Goal: Complete application form: Complete application form

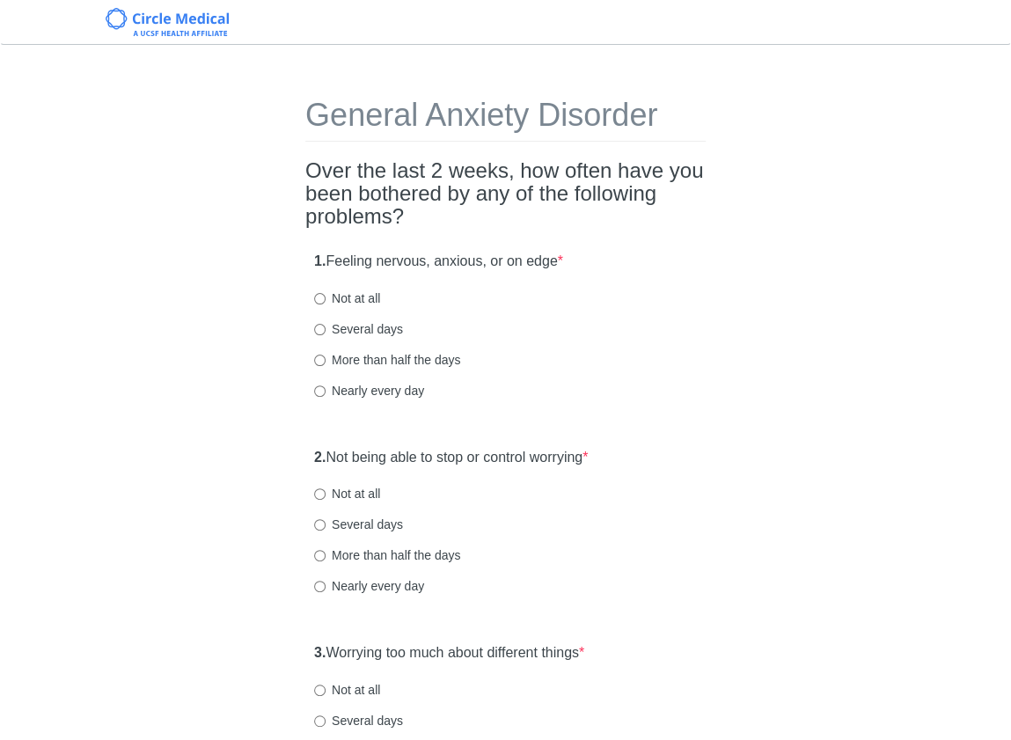
click at [683, 343] on div "1. Feeling nervous, anxious, or on edge * Not at all Several days More than hal…" at bounding box center [505, 334] width 400 height 183
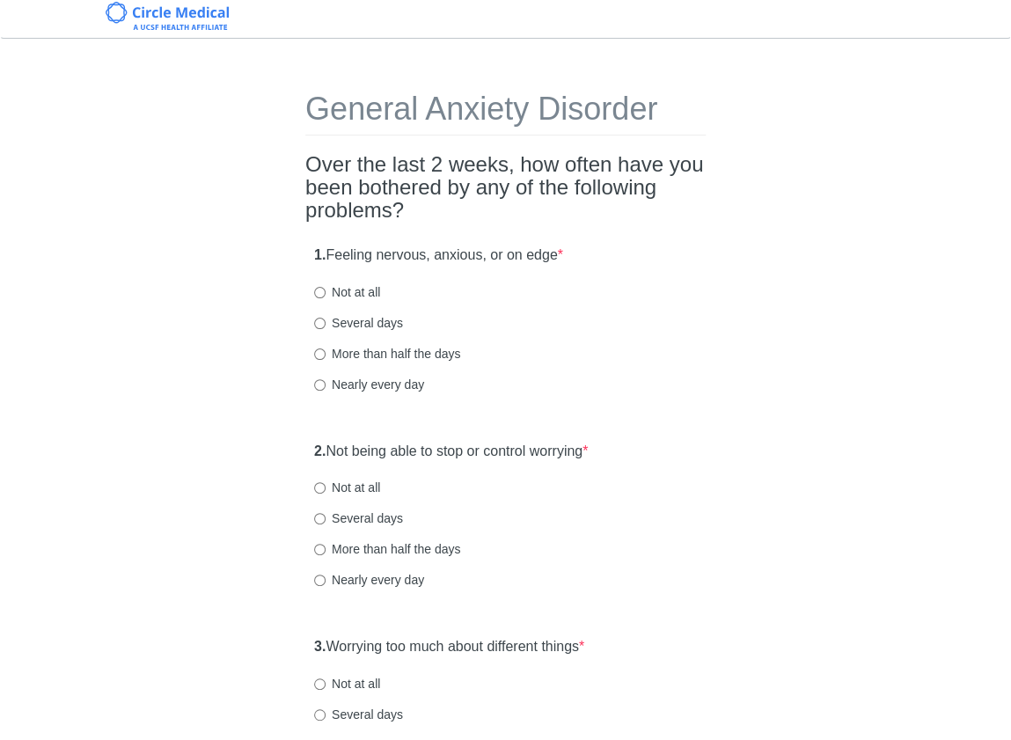
scroll to position [8, 0]
click at [346, 293] on label "Not at all" at bounding box center [347, 290] width 66 height 18
click at [325, 293] on input "Not at all" at bounding box center [319, 290] width 11 height 11
radio input "true"
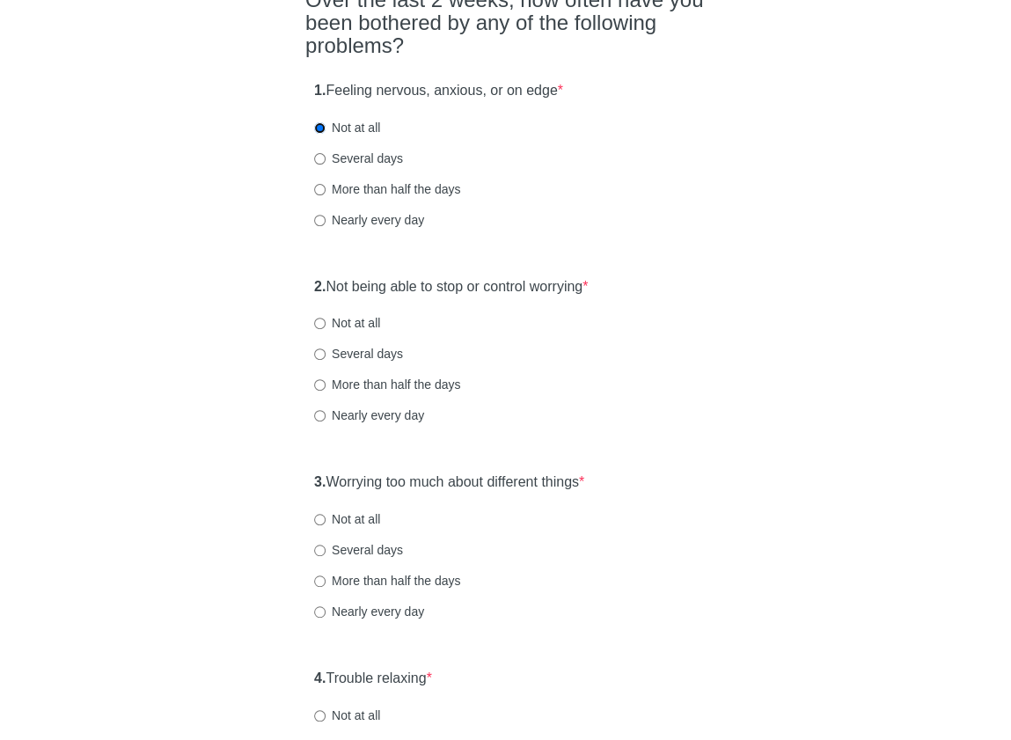
scroll to position [174, 0]
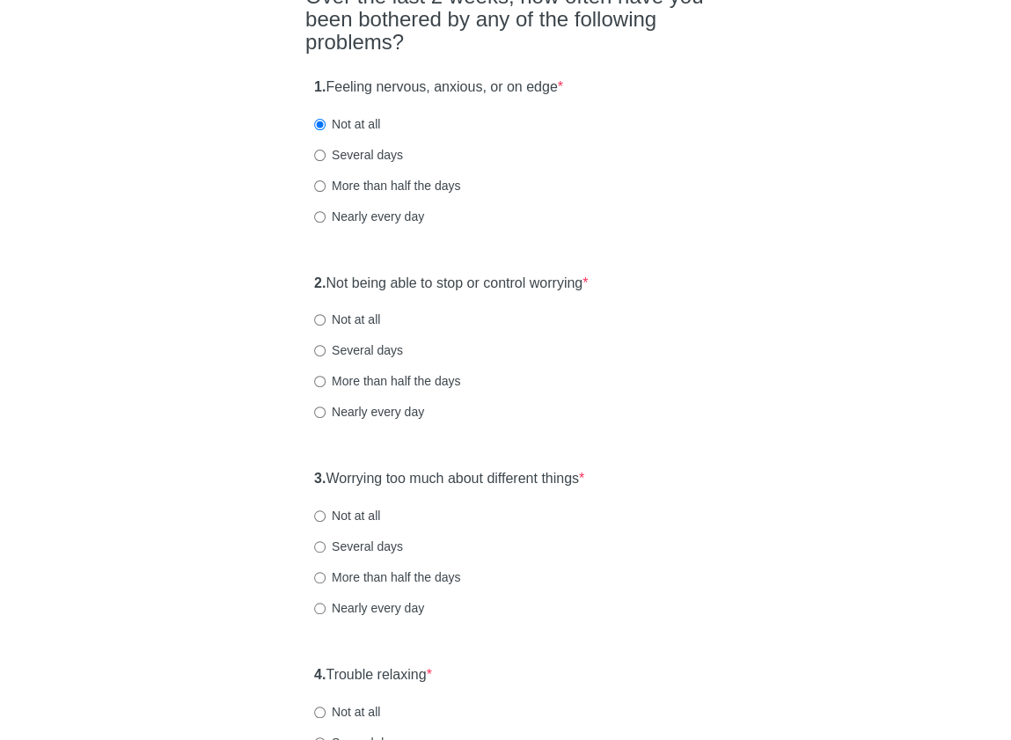
click at [363, 314] on label "Not at all" at bounding box center [347, 319] width 66 height 18
click at [325, 314] on input "Not at all" at bounding box center [319, 319] width 11 height 11
radio input "true"
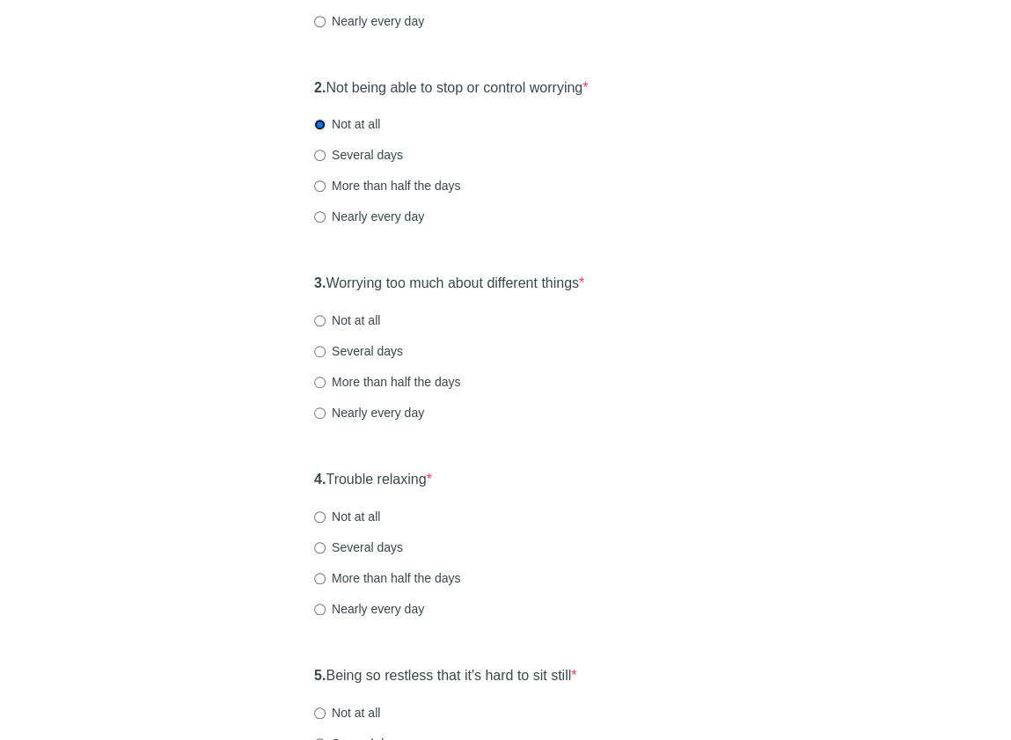
scroll to position [371, 0]
click at [354, 314] on label "Not at all" at bounding box center [347, 319] width 66 height 18
click at [325, 314] on input "Not at all" at bounding box center [319, 318] width 11 height 11
radio input "true"
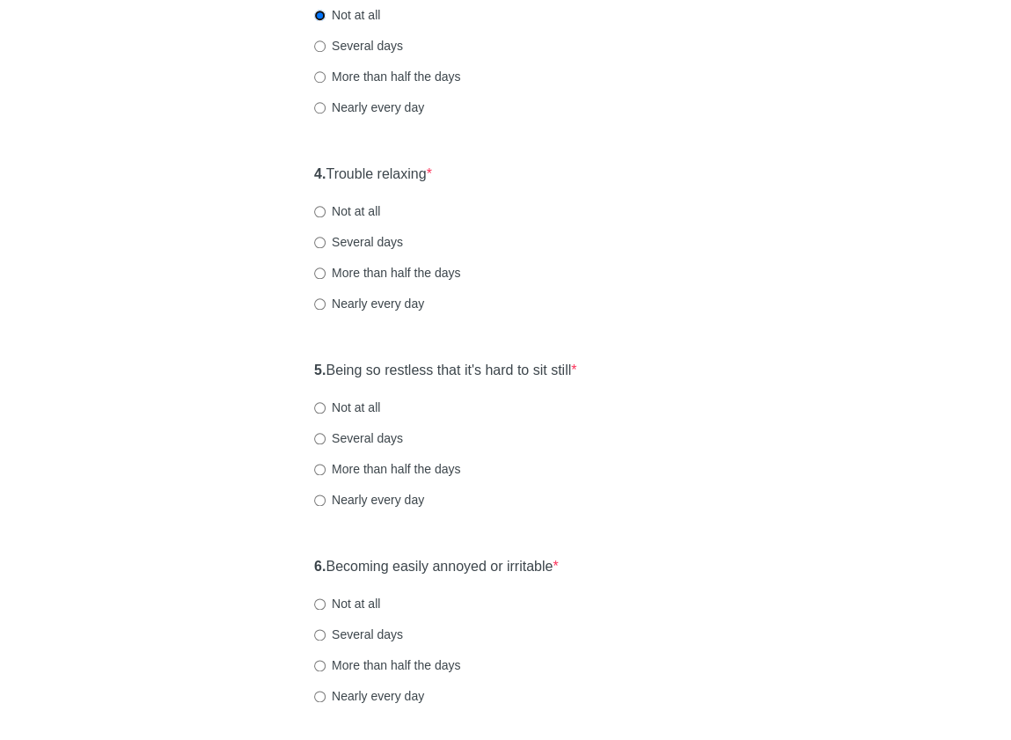
scroll to position [684, 0]
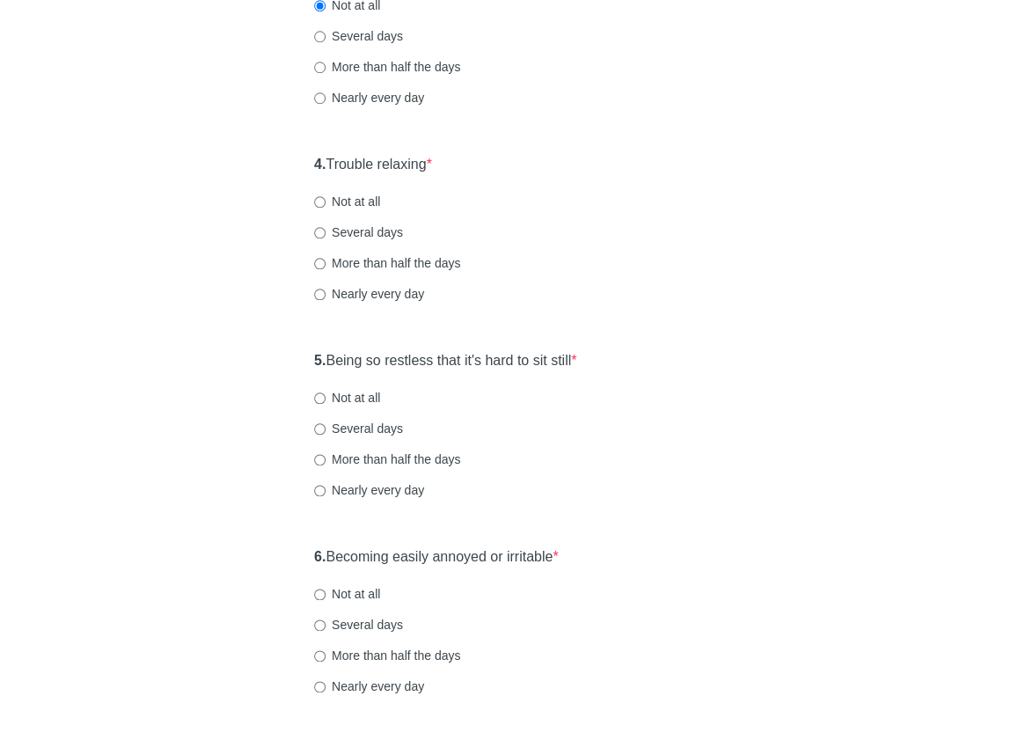
click at [371, 238] on label "Several days" at bounding box center [358, 232] width 89 height 18
click at [325, 238] on input "Several days" at bounding box center [319, 232] width 11 height 11
radio input "true"
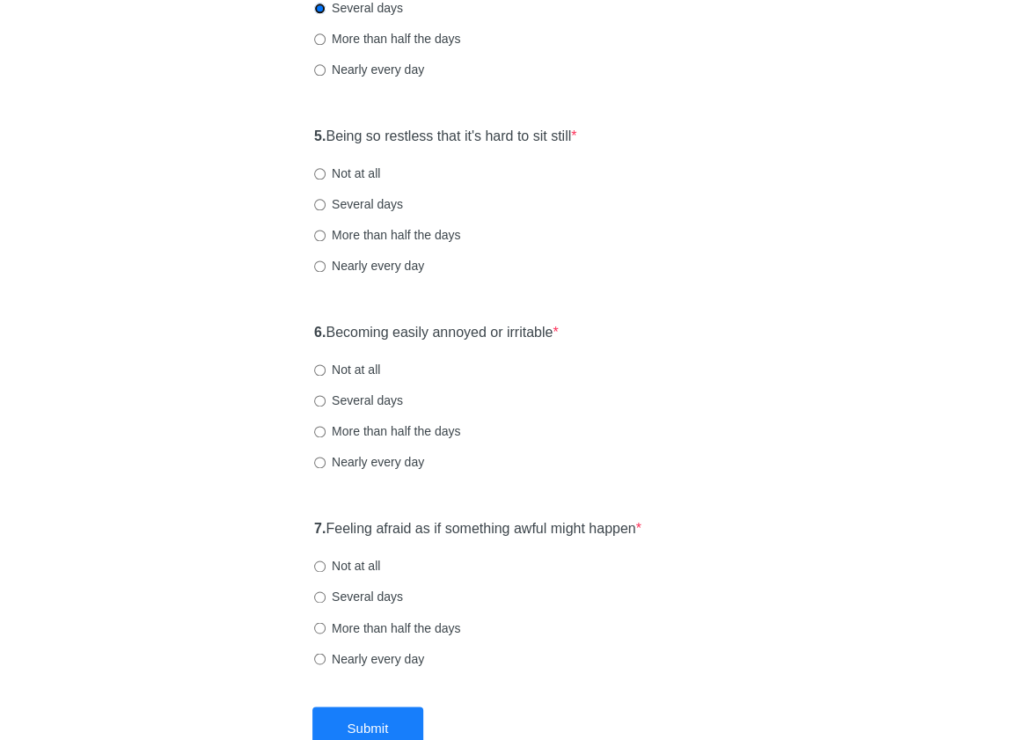
scroll to position [909, 0]
click at [360, 168] on label "Not at all" at bounding box center [347, 173] width 66 height 18
click at [325, 168] on input "Not at all" at bounding box center [319, 172] width 11 height 11
radio input "true"
click at [354, 367] on label "Not at all" at bounding box center [347, 369] width 66 height 18
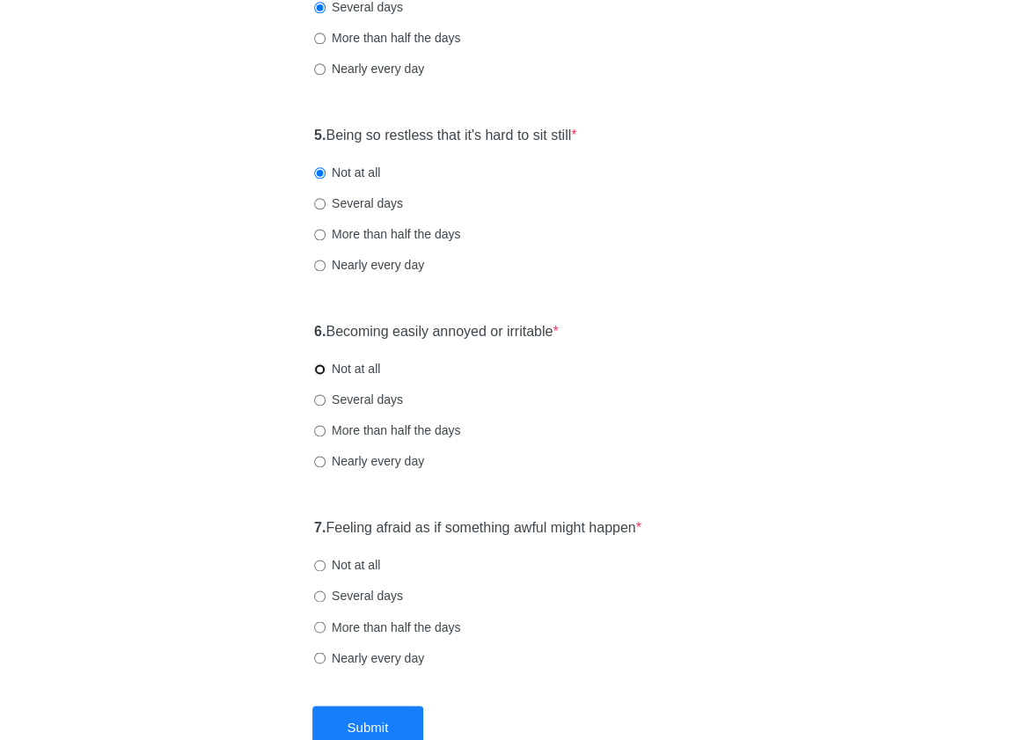
click at [325, 367] on input "Not at all" at bounding box center [319, 368] width 11 height 11
radio input "true"
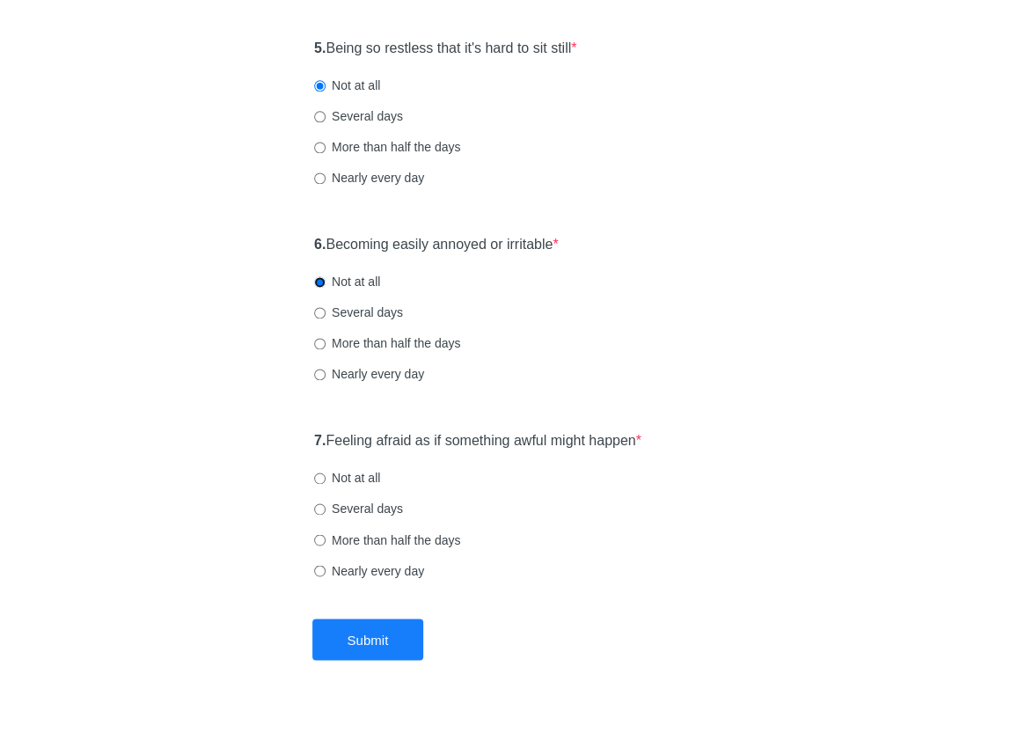
scroll to position [1021, 0]
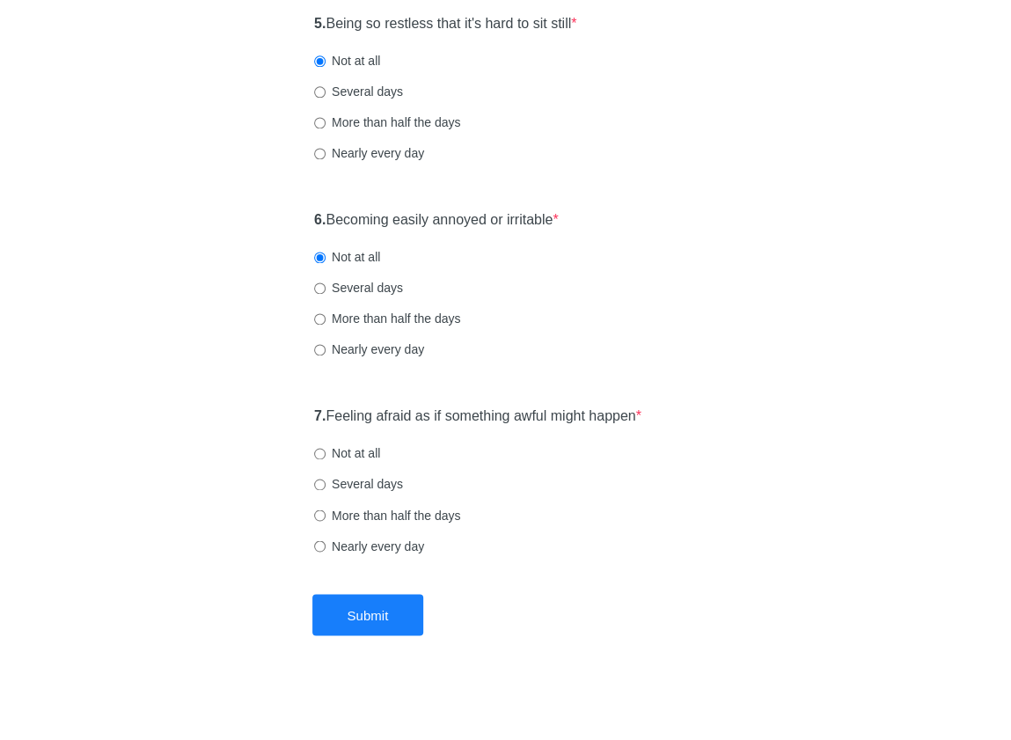
click at [339, 448] on label "Not at all" at bounding box center [347, 453] width 66 height 18
click at [325, 448] on input "Not at all" at bounding box center [319, 453] width 11 height 11
radio input "true"
click at [369, 614] on button "Submit" at bounding box center [368, 614] width 112 height 41
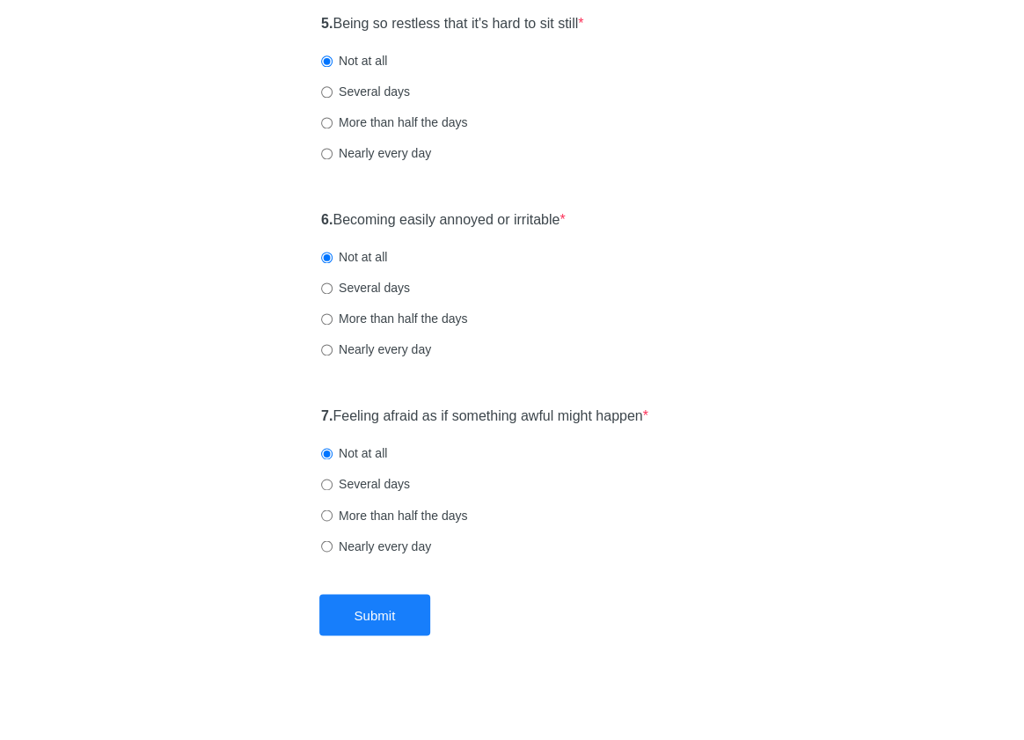
scroll to position [0, 0]
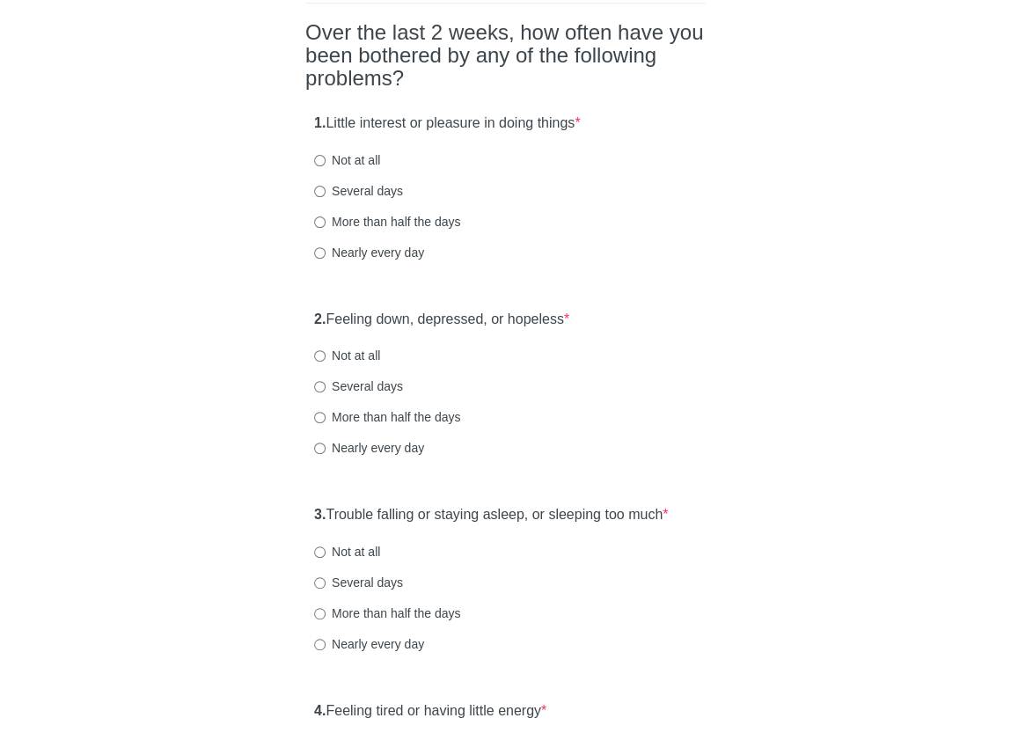
scroll to position [139, 0]
click at [364, 168] on label "Not at all" at bounding box center [347, 159] width 66 height 18
click at [325, 165] on input "Not at all" at bounding box center [319, 159] width 11 height 11
radio input "true"
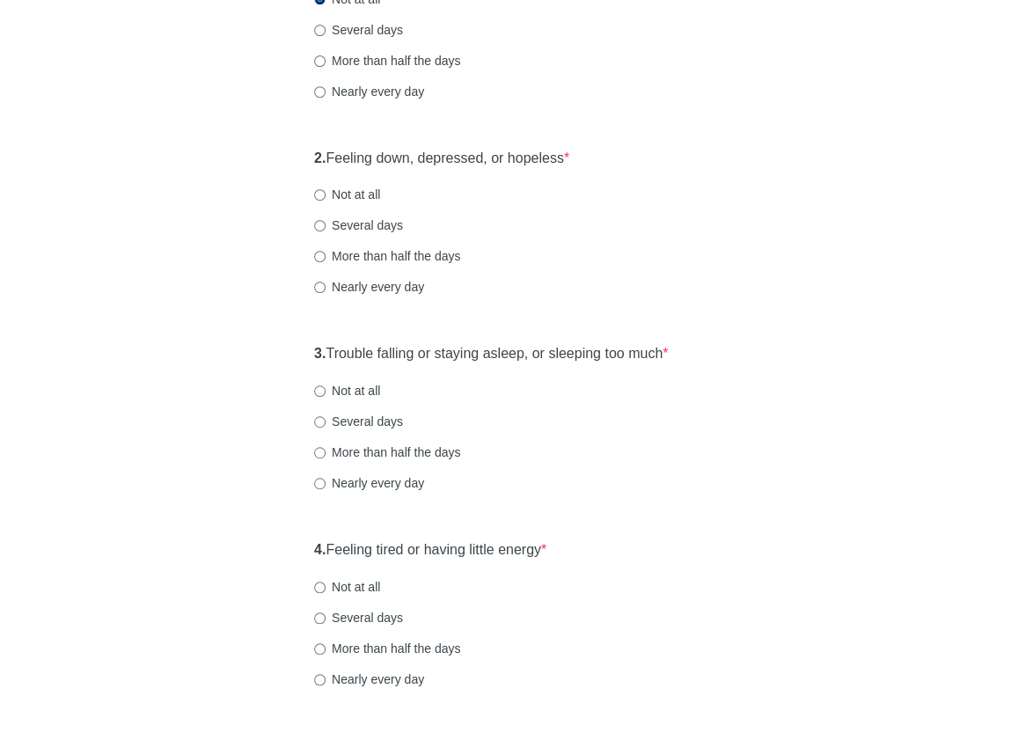
scroll to position [303, 0]
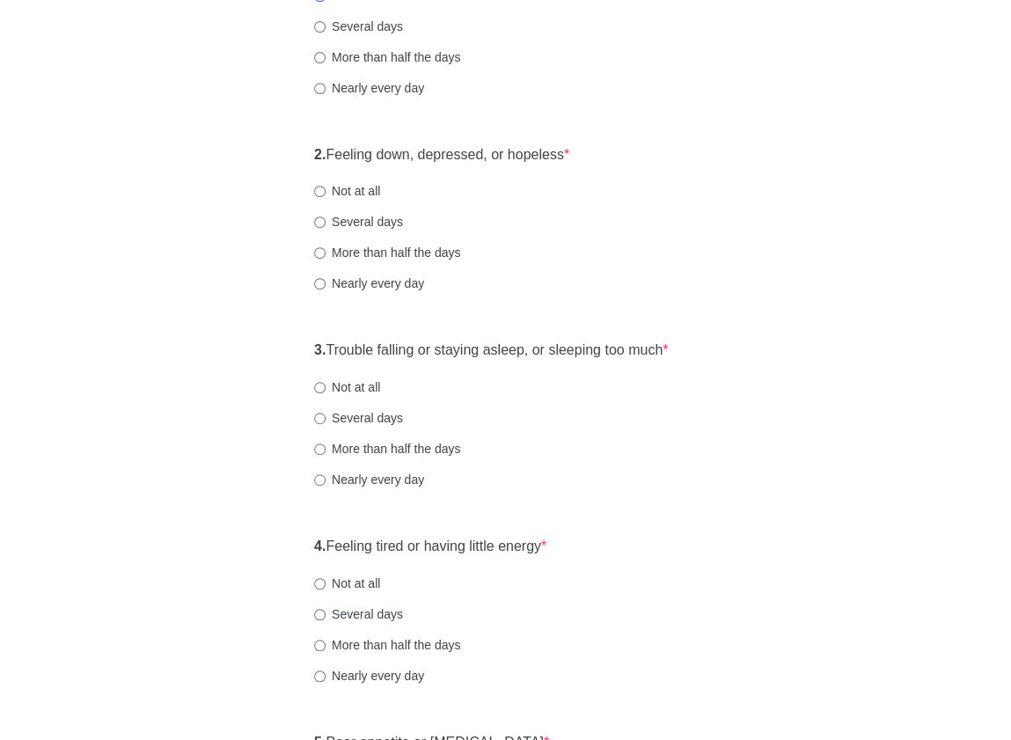
click at [358, 230] on label "Several days" at bounding box center [358, 222] width 89 height 18
click at [325, 228] on input "Several days" at bounding box center [319, 221] width 11 height 11
radio input "true"
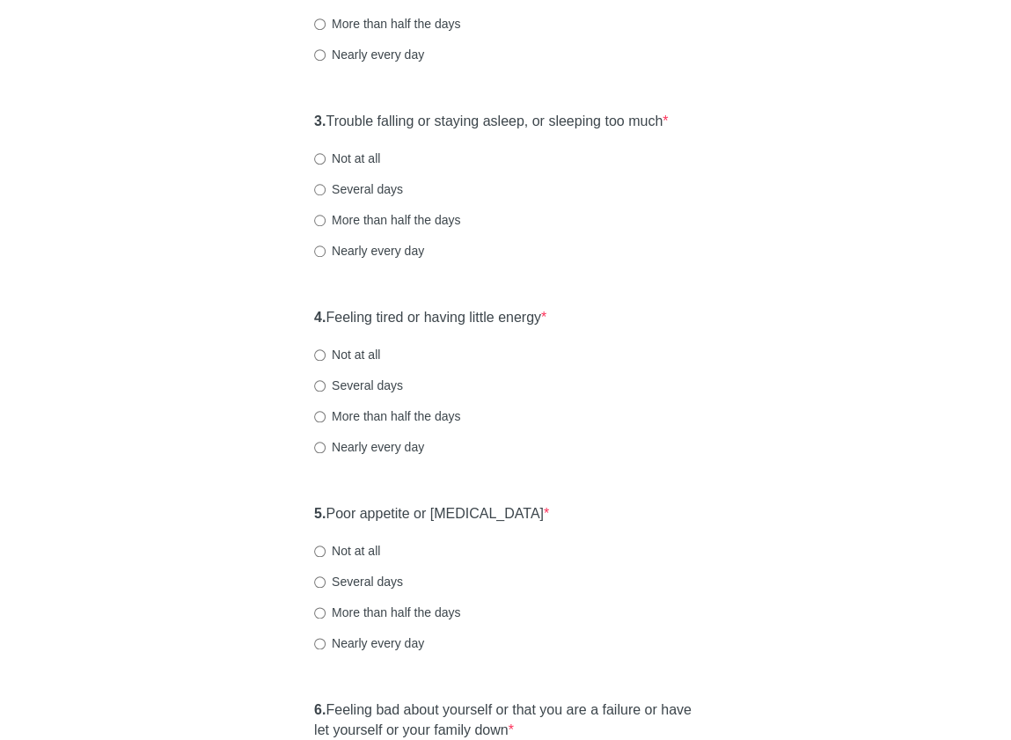
scroll to position [537, 0]
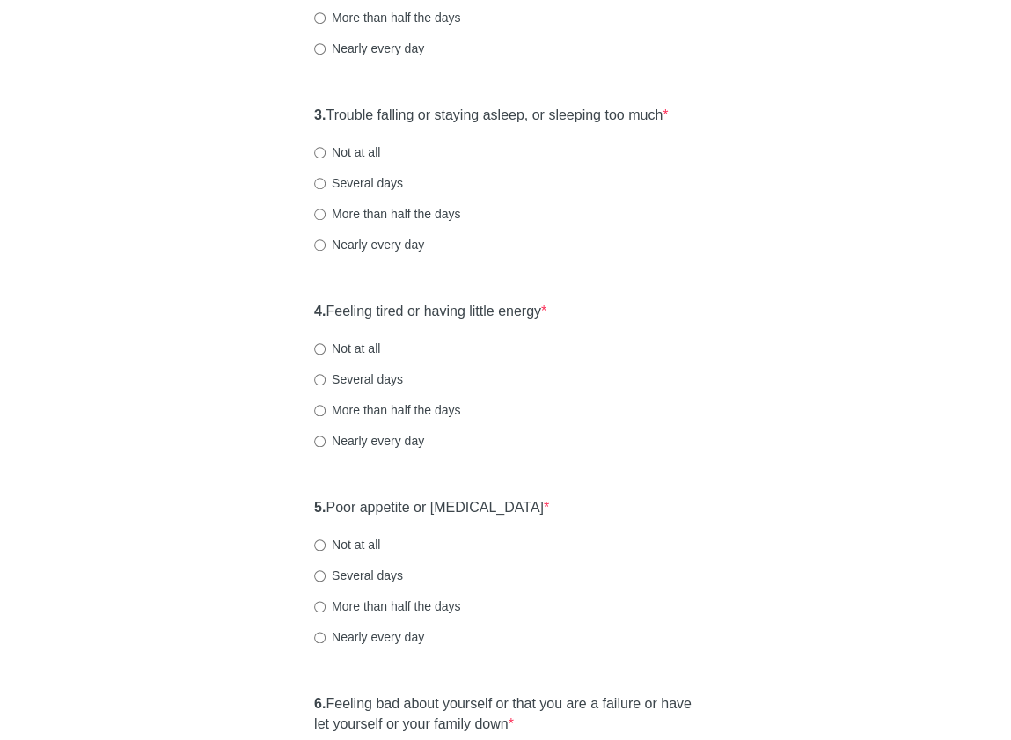
click at [357, 161] on label "Not at all" at bounding box center [347, 152] width 66 height 18
click at [325, 158] on input "Not at all" at bounding box center [319, 152] width 11 height 11
radio input "true"
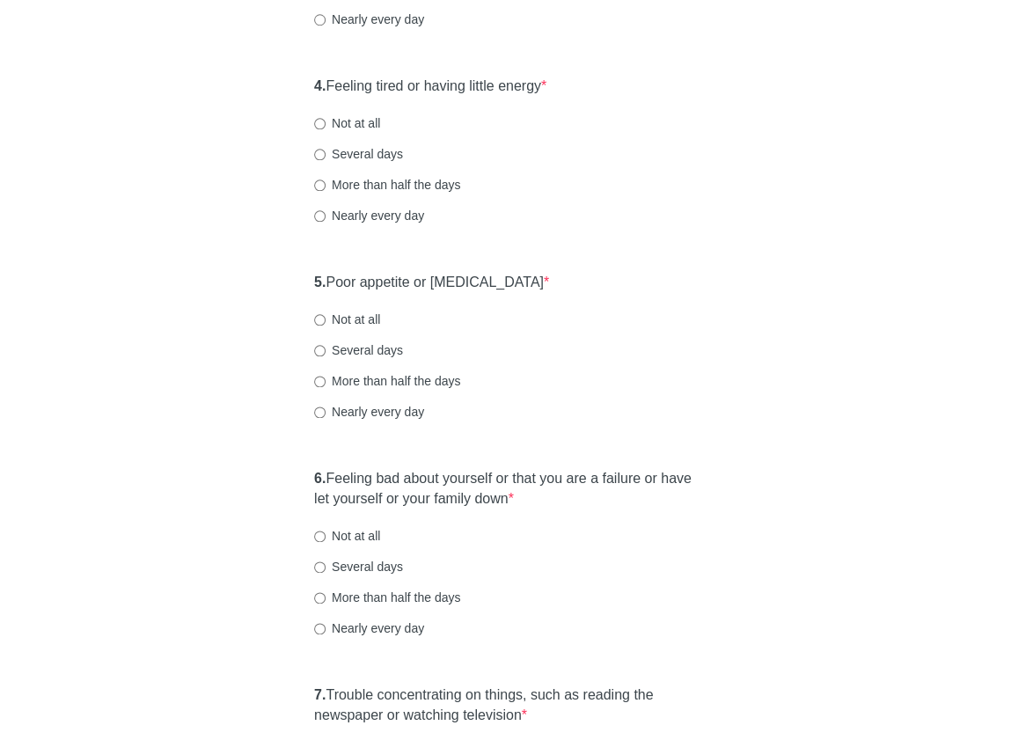
scroll to position [791, 0]
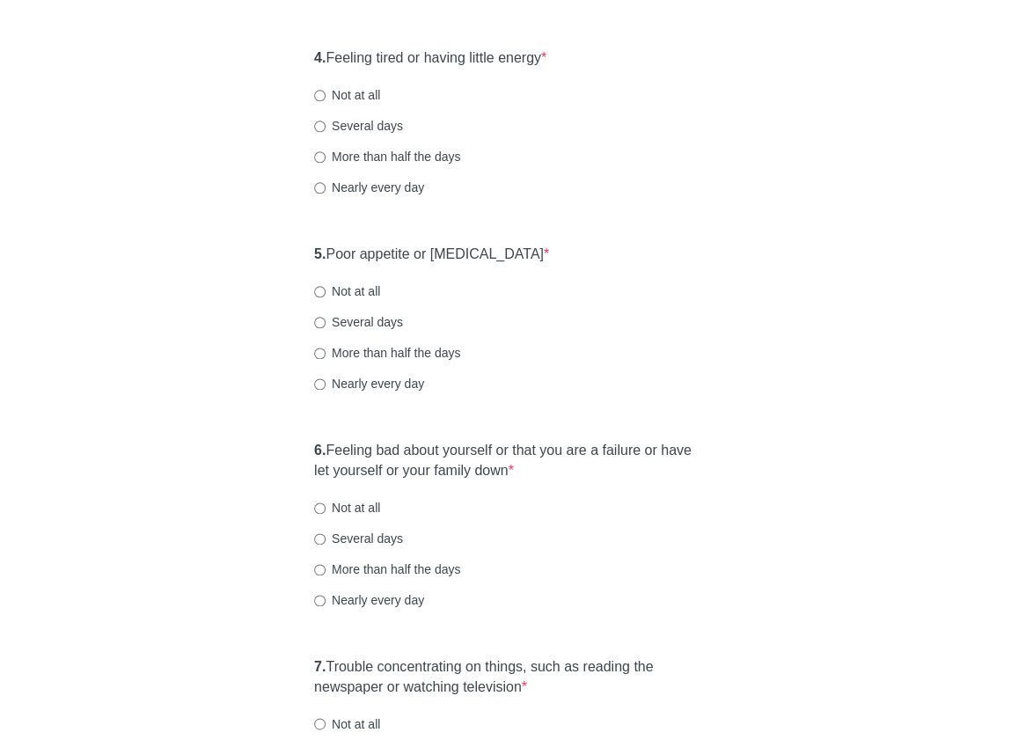
click at [350, 104] on label "Not at all" at bounding box center [347, 95] width 66 height 18
click at [325, 101] on input "Not at all" at bounding box center [319, 95] width 11 height 11
radio input "true"
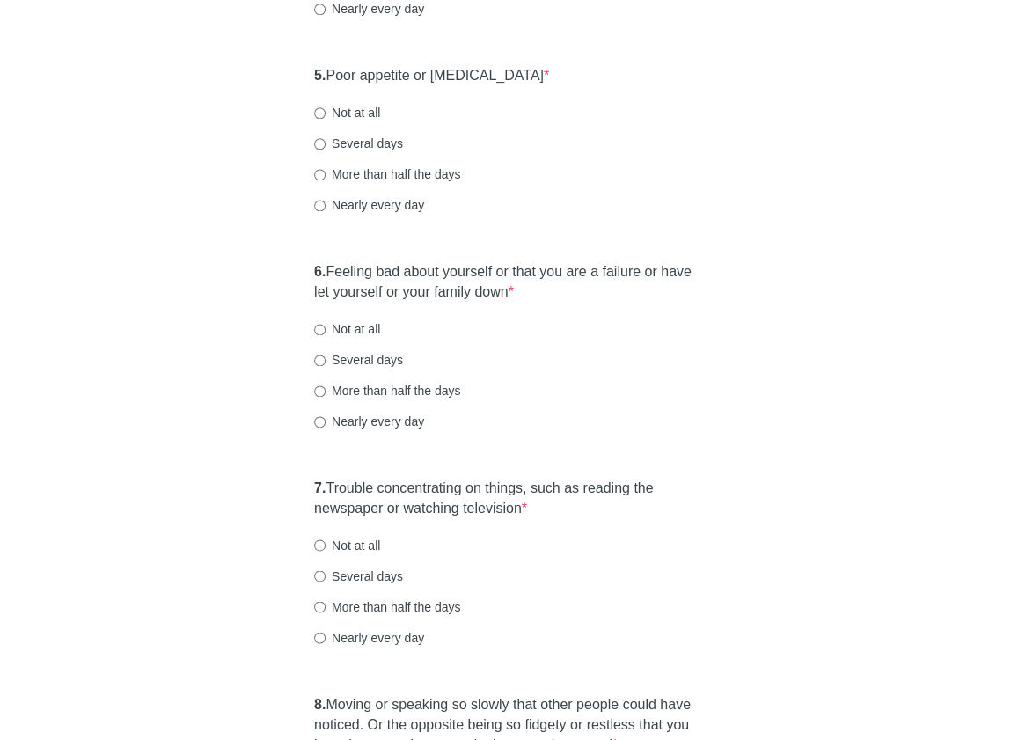
scroll to position [970, 0]
click at [359, 120] on label "Not at all" at bounding box center [347, 112] width 66 height 18
click at [325, 118] on input "Not at all" at bounding box center [319, 111] width 11 height 11
radio input "true"
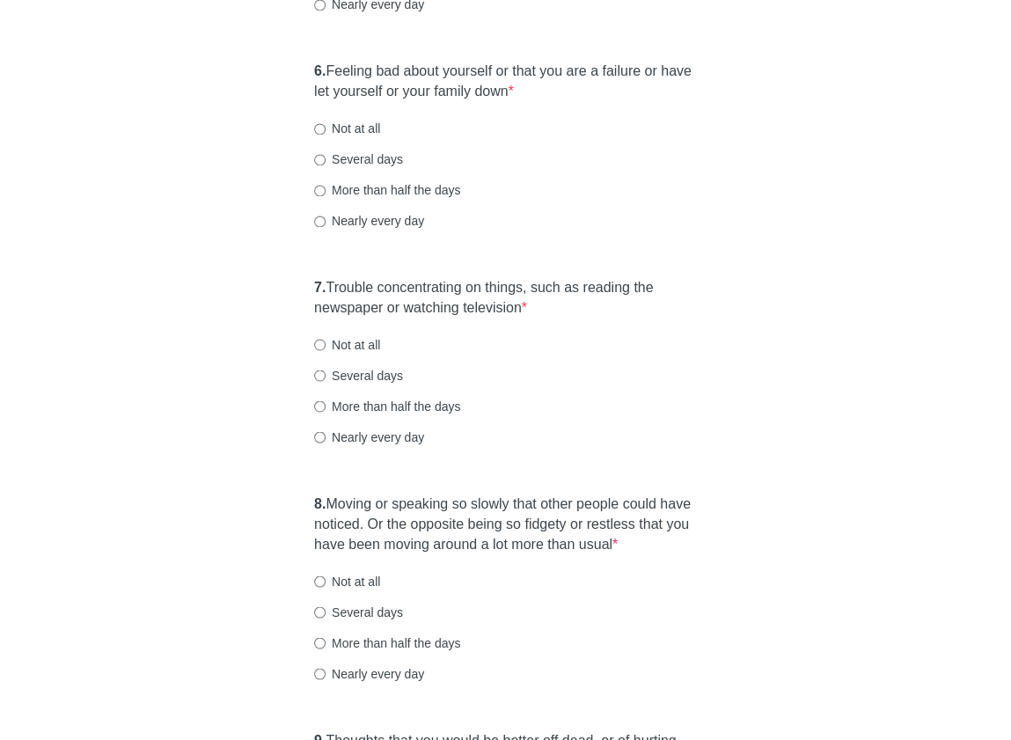
scroll to position [1171, 0]
click at [352, 136] on label "Not at all" at bounding box center [347, 128] width 66 height 18
click at [325, 134] on input "Not at all" at bounding box center [319, 127] width 11 height 11
radio input "true"
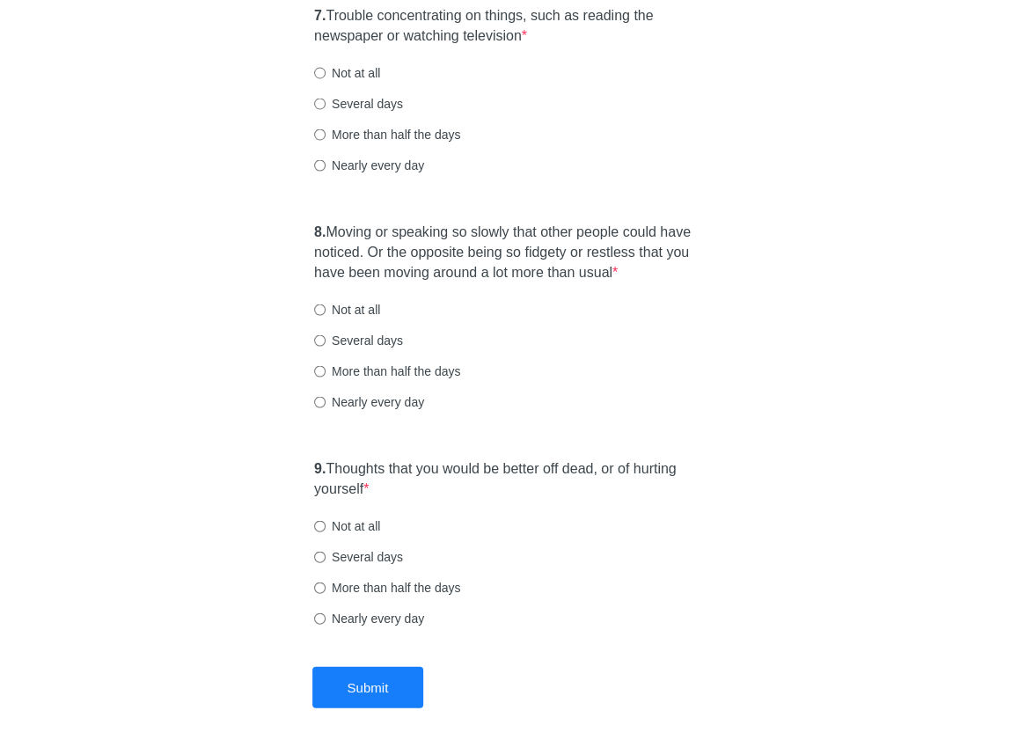
scroll to position [1443, 0]
click at [353, 79] on label "Not at all" at bounding box center [347, 71] width 66 height 18
click at [325, 77] on input "Not at all" at bounding box center [319, 70] width 11 height 11
radio input "true"
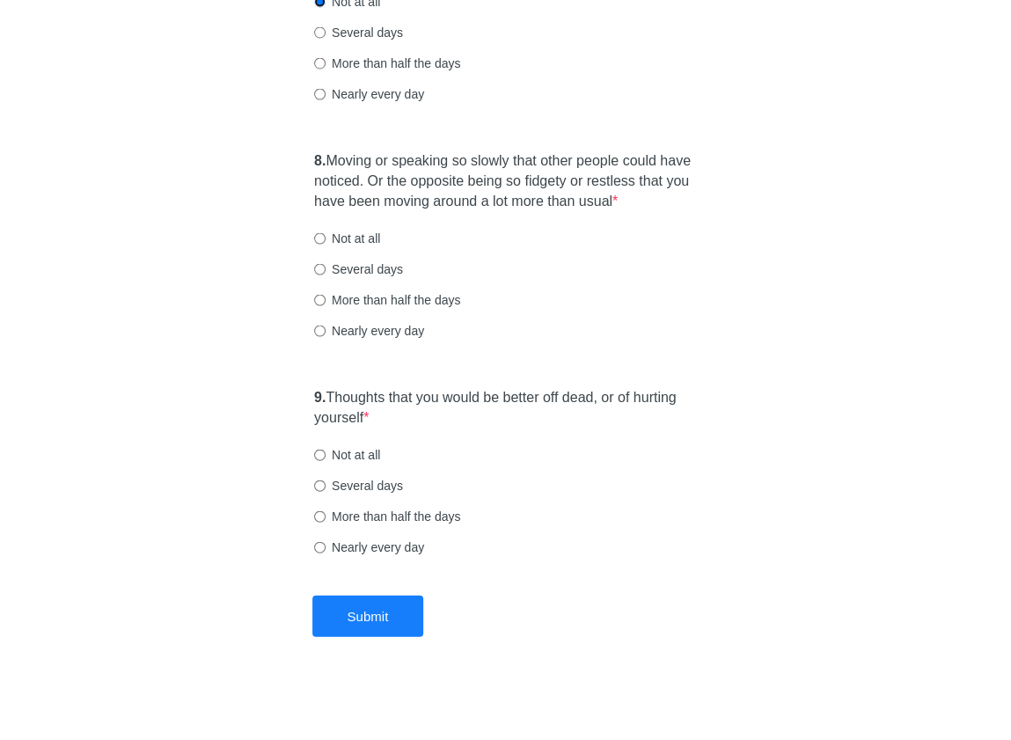
scroll to position [1548, 0]
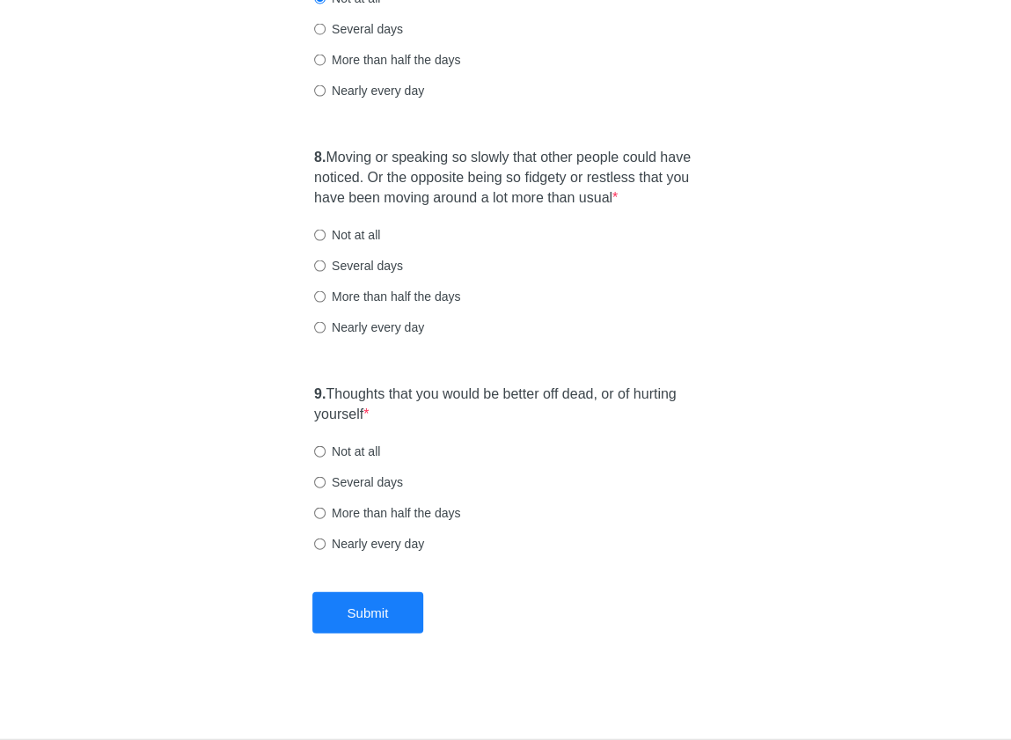
click at [360, 235] on label "Not at all" at bounding box center [347, 235] width 66 height 18
click at [325, 235] on input "Not at all" at bounding box center [319, 235] width 11 height 11
radio input "true"
click at [354, 448] on label "Not at all" at bounding box center [347, 451] width 66 height 18
click at [325, 448] on input "Not at all" at bounding box center [319, 451] width 11 height 11
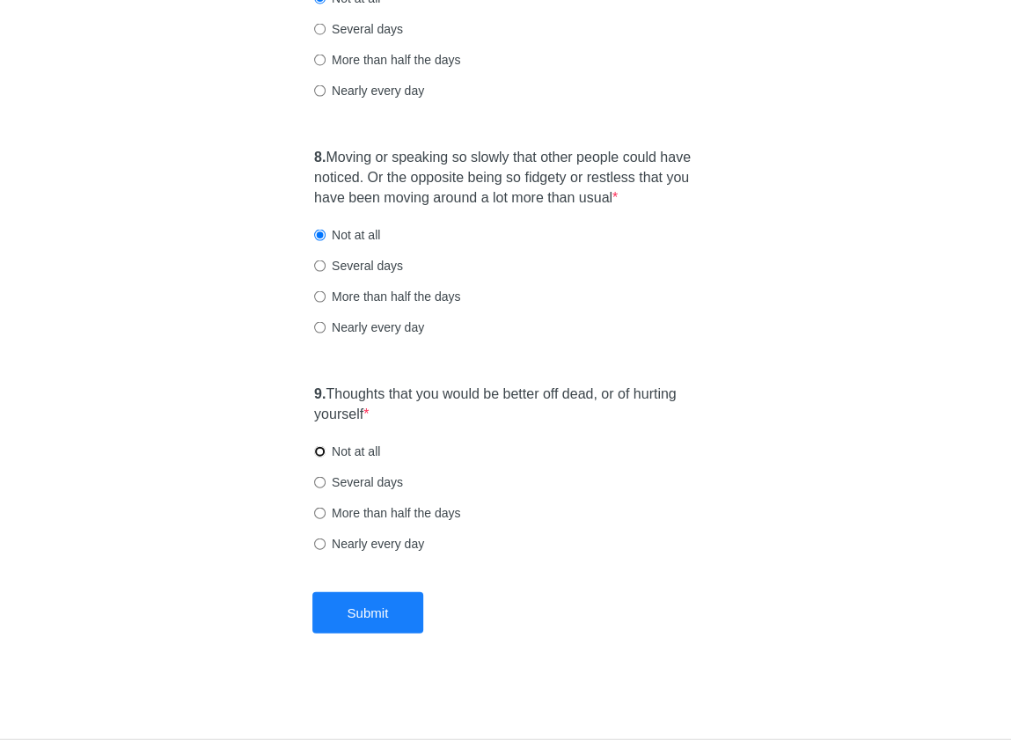
radio input "true"
click at [375, 610] on button "Submit" at bounding box center [368, 612] width 112 height 41
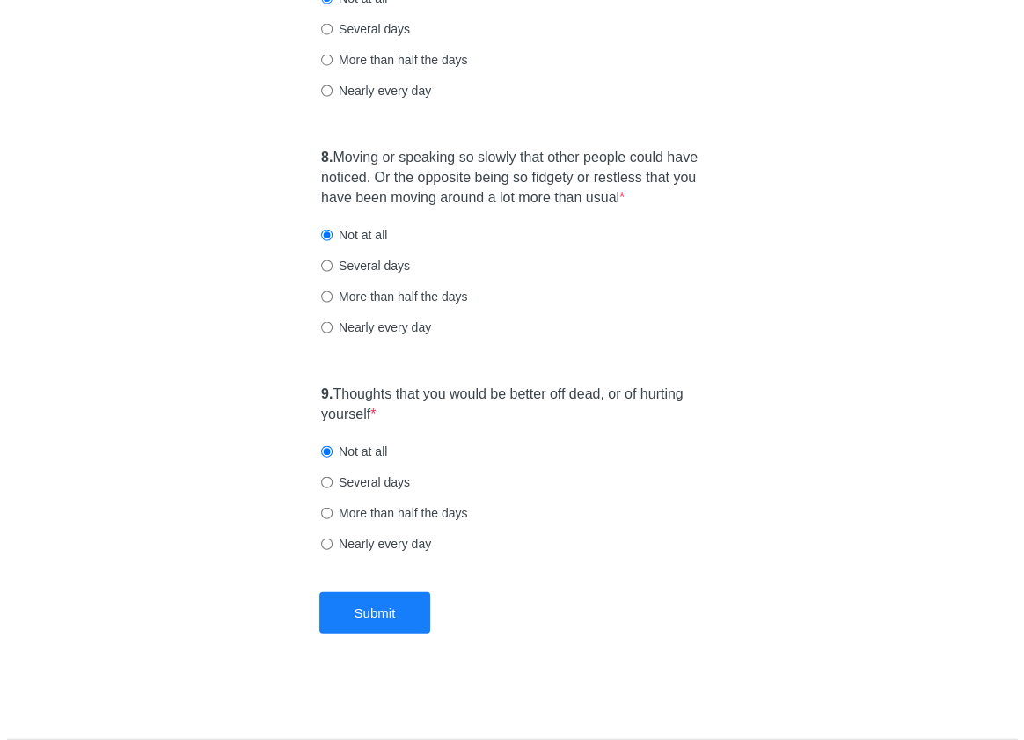
scroll to position [0, 0]
